Goal: Task Accomplishment & Management: Complete application form

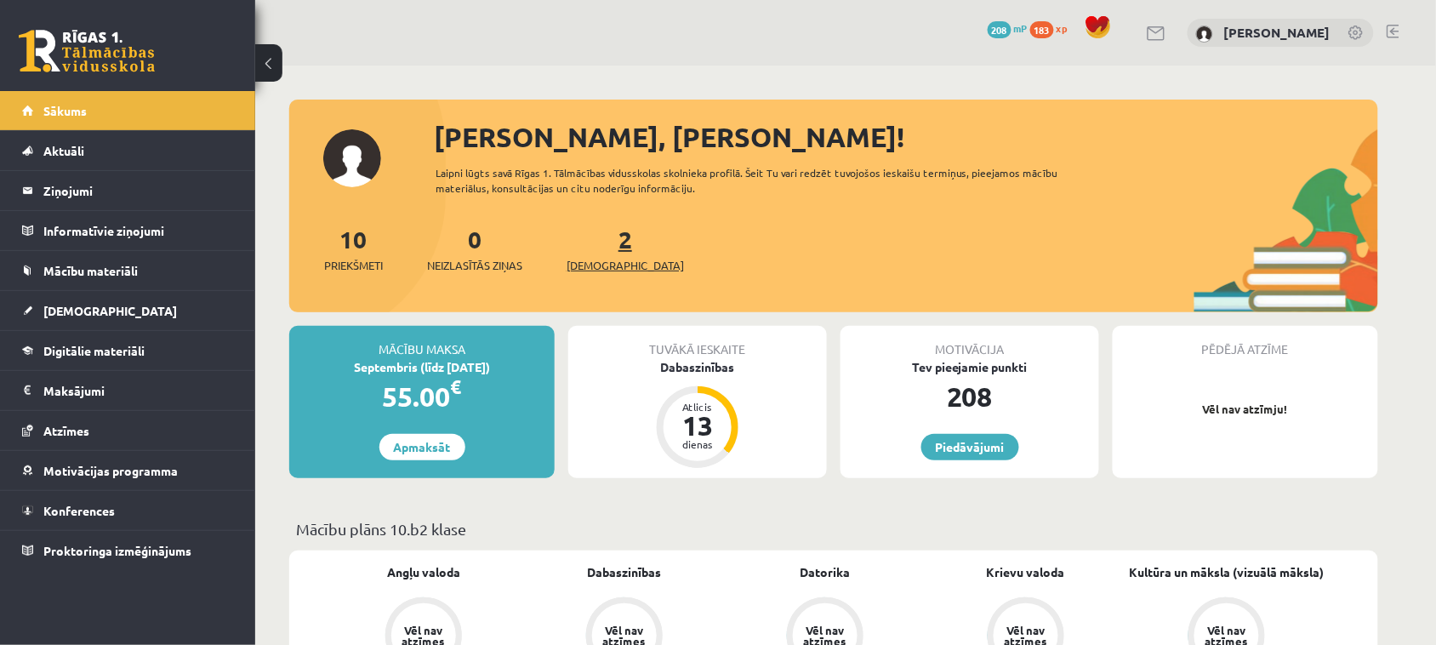
click at [594, 265] on span "[DEMOGRAPHIC_DATA]" at bounding box center [625, 265] width 117 height 17
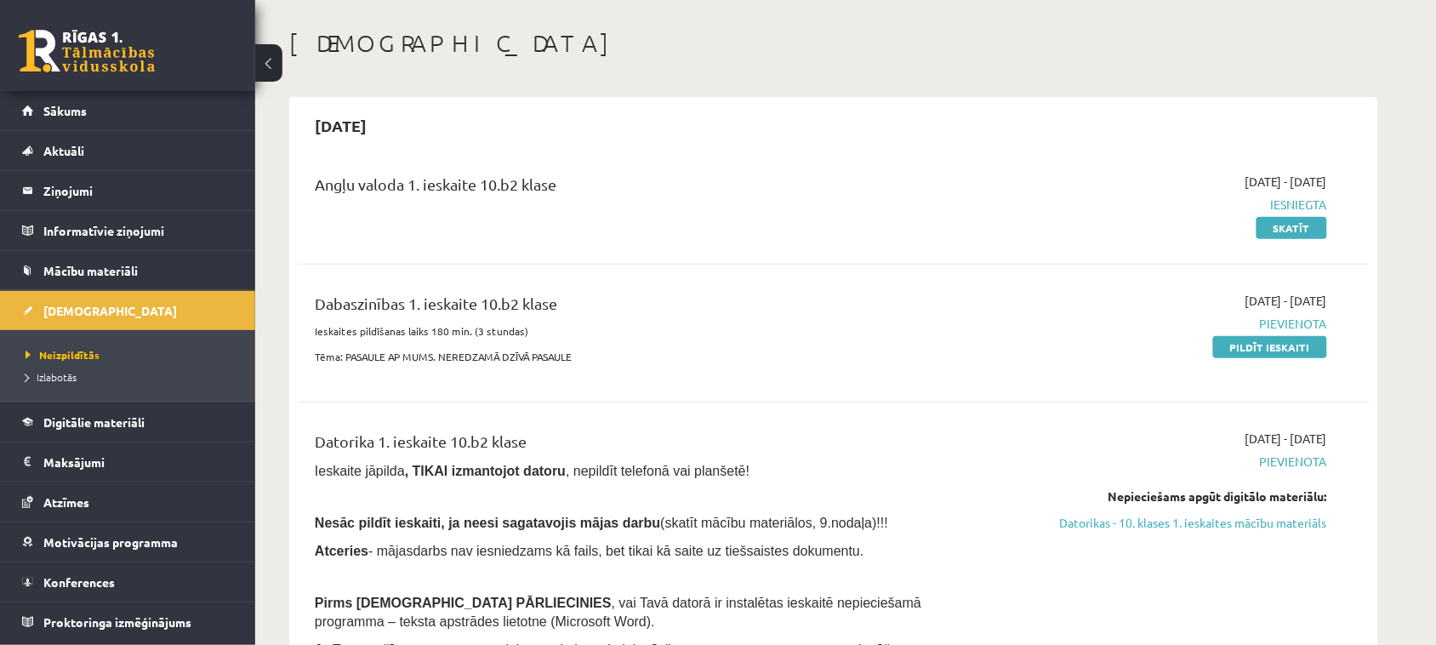
scroll to position [106, 0]
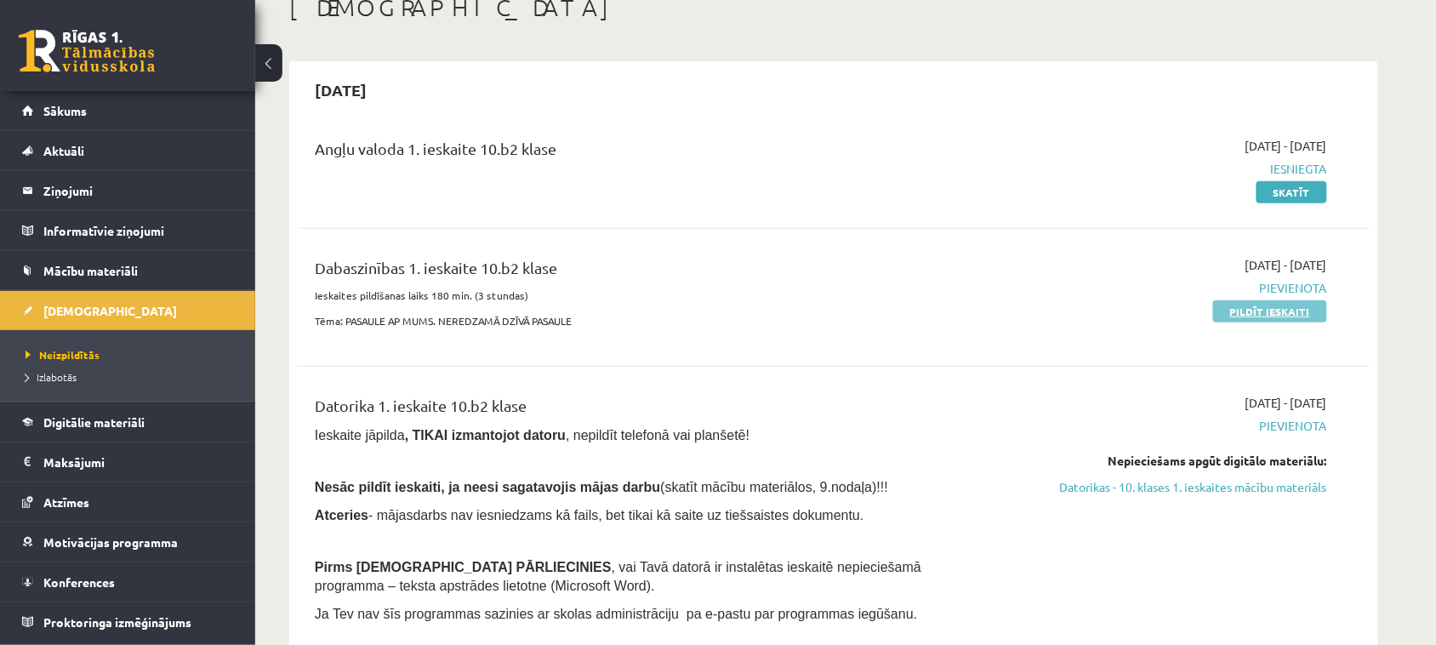
click at [1263, 313] on link "Pildīt ieskaiti" at bounding box center [1270, 311] width 114 height 22
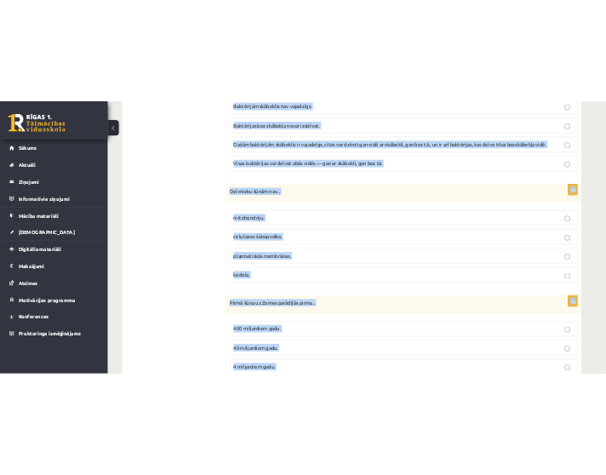
scroll to position [5091, 0]
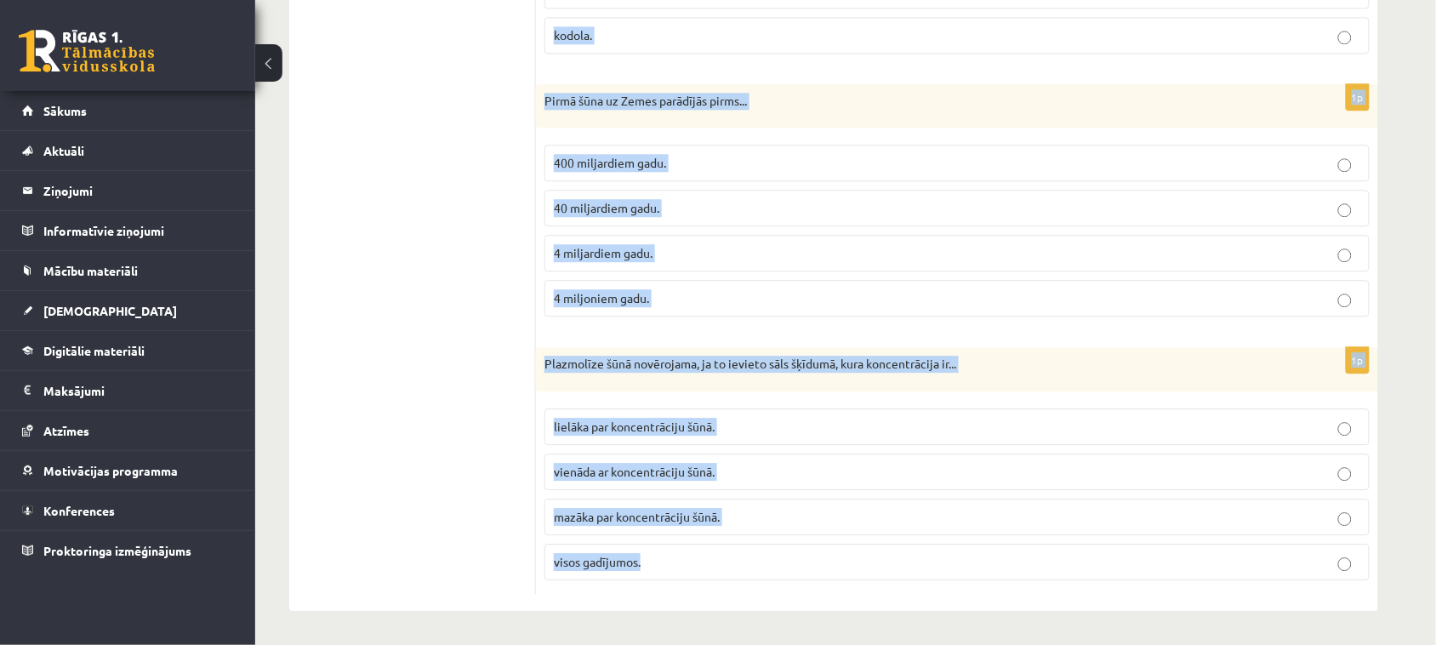
drag, startPoint x: 550, startPoint y: 362, endPoint x: 844, endPoint y: 686, distance: 437.9
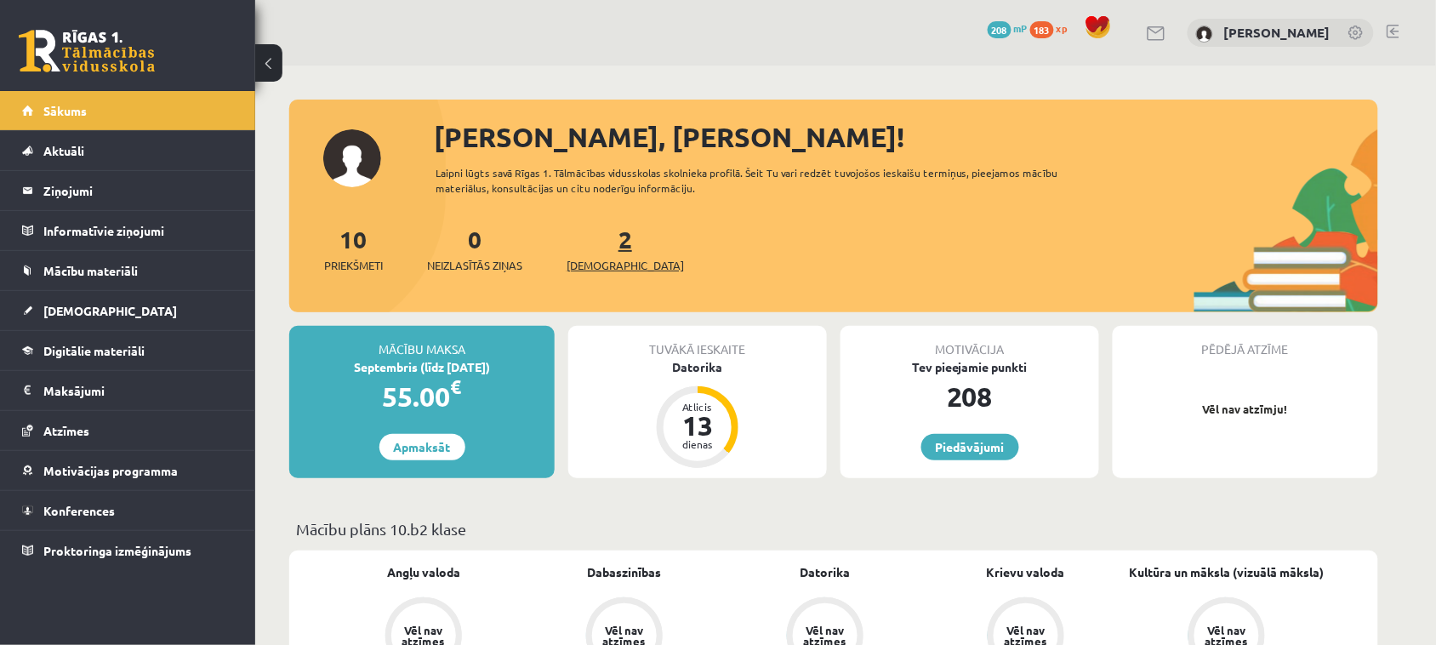
click at [598, 264] on span "[DEMOGRAPHIC_DATA]" at bounding box center [625, 265] width 117 height 17
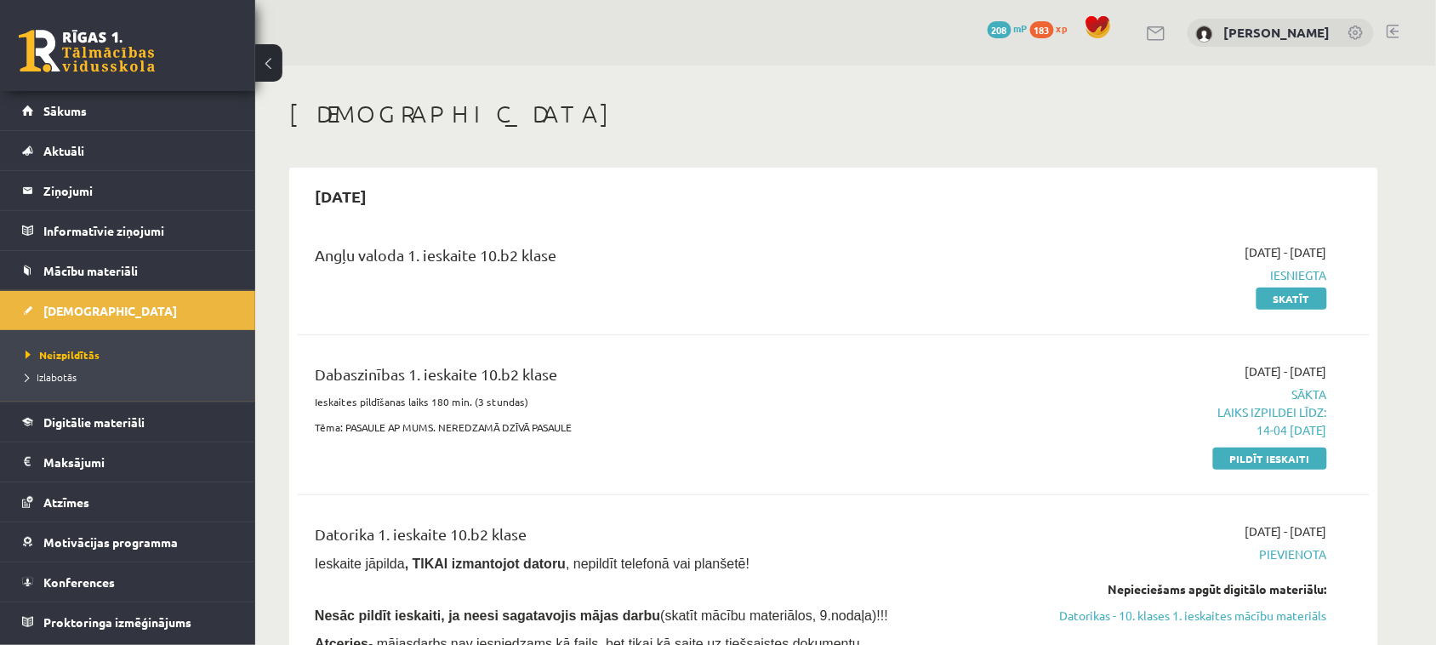
click at [1270, 462] on link "Pildīt ieskaiti" at bounding box center [1270, 458] width 114 height 22
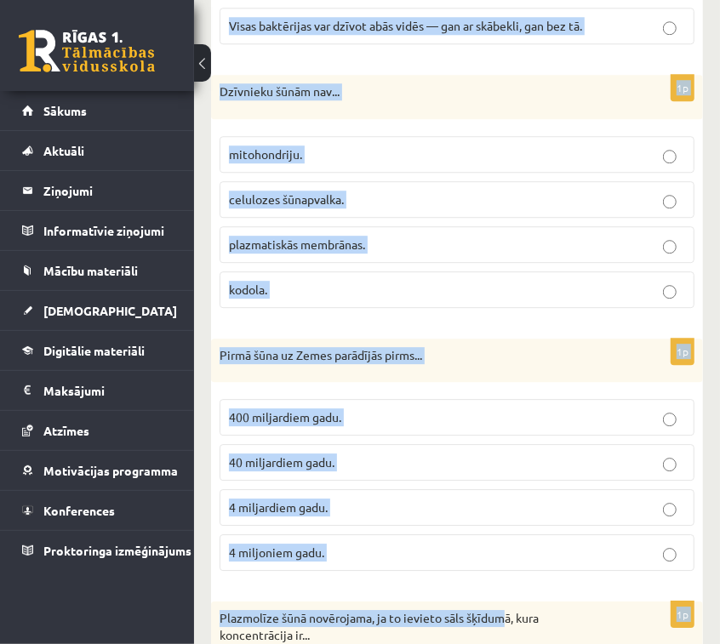
scroll to position [5251, 0]
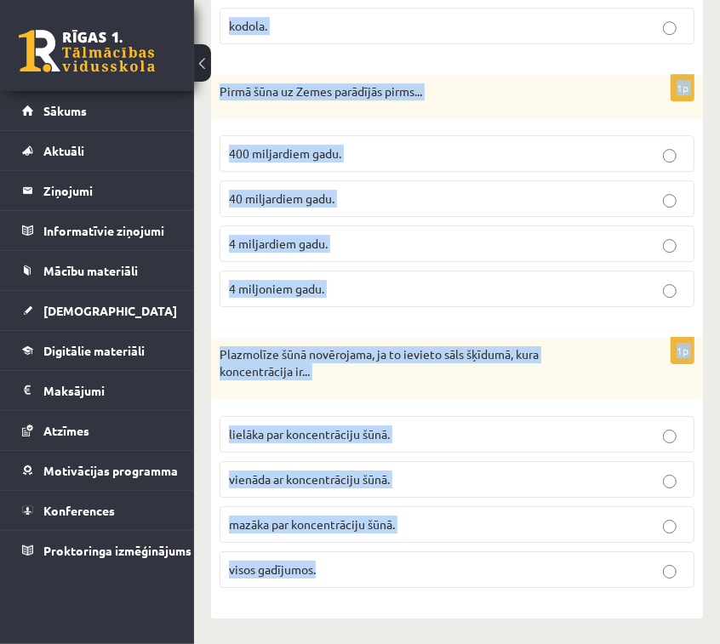
drag, startPoint x: 227, startPoint y: 94, endPoint x: 499, endPoint y: 651, distance: 619.4
